Goal: Check status: Check status

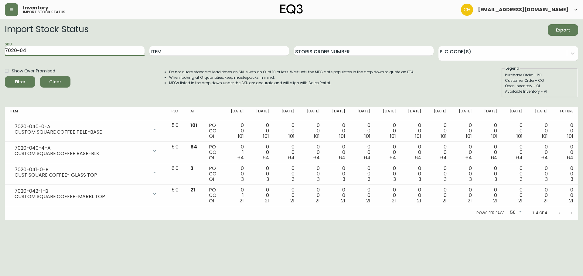
drag, startPoint x: 36, startPoint y: 51, endPoint x: 0, endPoint y: 50, distance: 35.5
click at [0, 50] on main "Import Stock Status Export SKU 7020-04 Item Storis Order Number PLC Code(s) Sho…" at bounding box center [291, 119] width 583 height 201
click at [14, 12] on icon "button" at bounding box center [11, 9] width 5 height 5
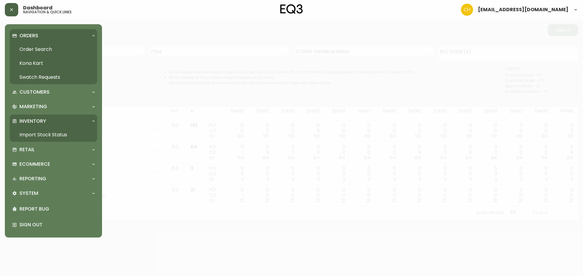
click at [30, 49] on link "Order Search" at bounding box center [53, 49] width 87 height 14
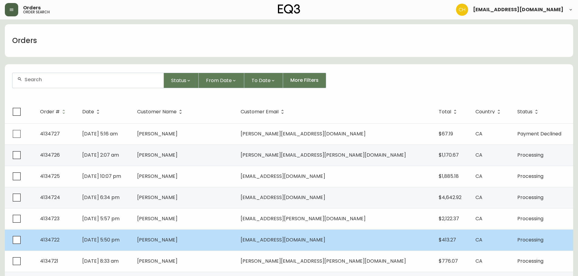
click at [280, 244] on td "[EMAIL_ADDRESS][DOMAIN_NAME]" at bounding box center [335, 240] width 198 height 21
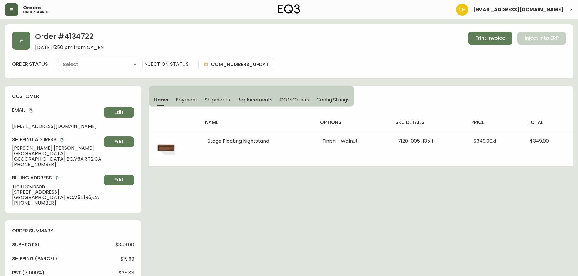
type input "Processing"
select select "PROCESSING"
